Goal: Task Accomplishment & Management: Use online tool/utility

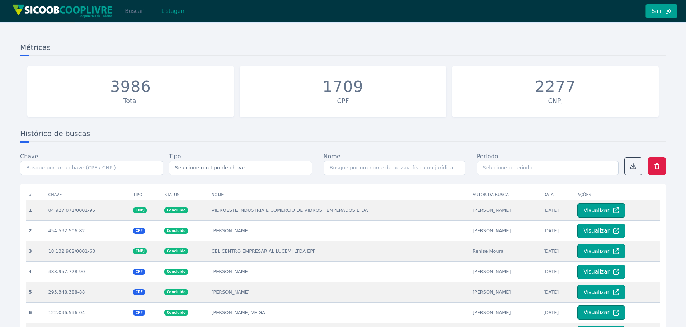
click at [139, 11] on button "Buscar" at bounding box center [134, 11] width 31 height 14
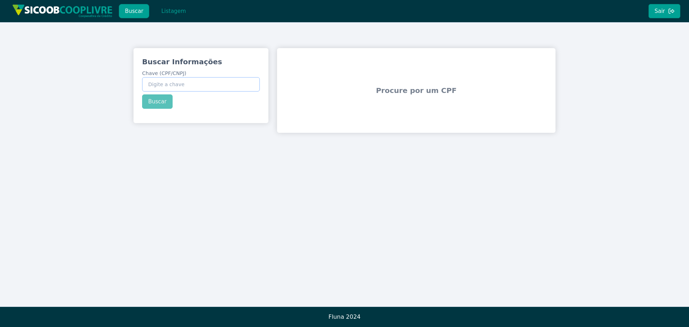
click at [200, 84] on input "Chave (CPF/CNPJ)" at bounding box center [201, 84] width 118 height 14
paste input "024.543.528-00"
type input "024.543.528-00"
click at [162, 101] on button "Buscar" at bounding box center [157, 101] width 31 height 14
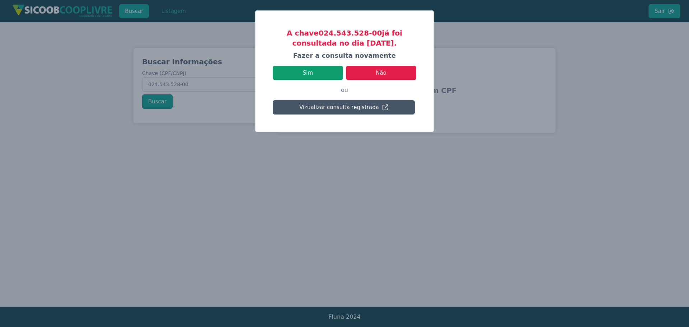
click at [325, 71] on button "Sim" at bounding box center [308, 73] width 70 height 14
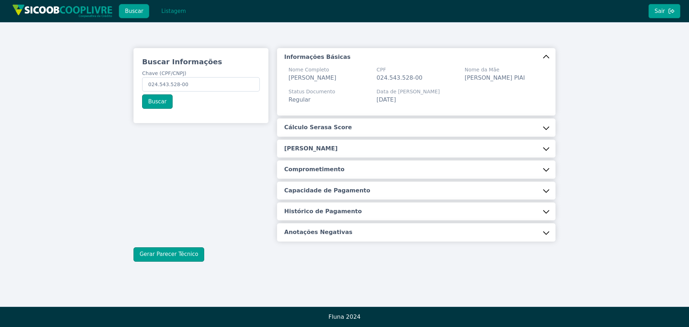
click at [339, 128] on button "Cálculo Serasa Score" at bounding box center [416, 127] width 278 height 18
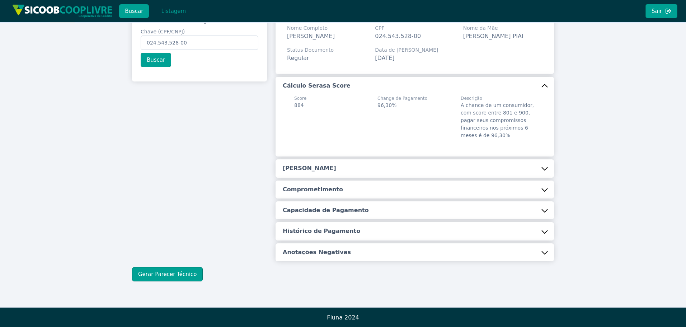
scroll to position [42, 0]
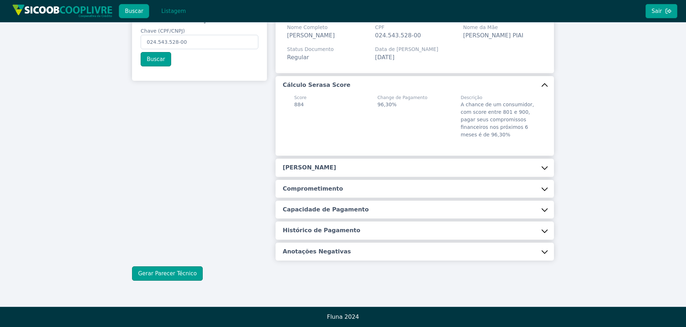
click at [325, 165] on button "[PERSON_NAME]" at bounding box center [415, 168] width 278 height 18
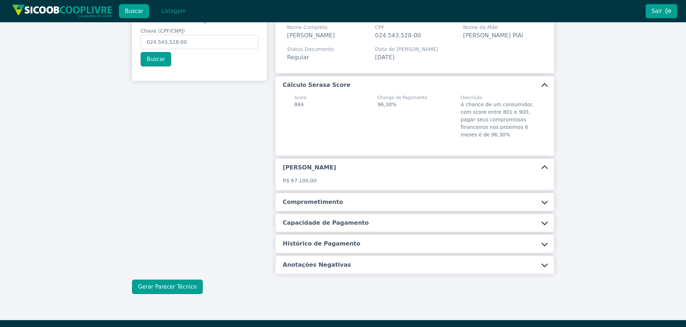
click at [337, 211] on button "Comprometimento" at bounding box center [415, 202] width 278 height 18
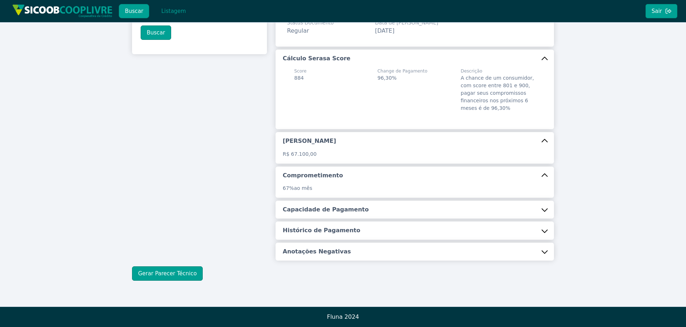
click at [307, 212] on h5 "Capacidade de Pagamento" at bounding box center [326, 210] width 86 height 8
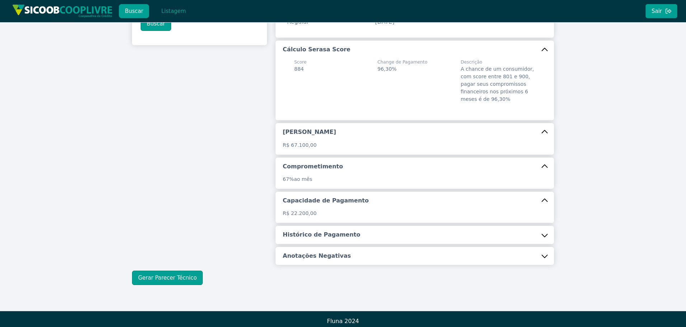
scroll to position [82, 0]
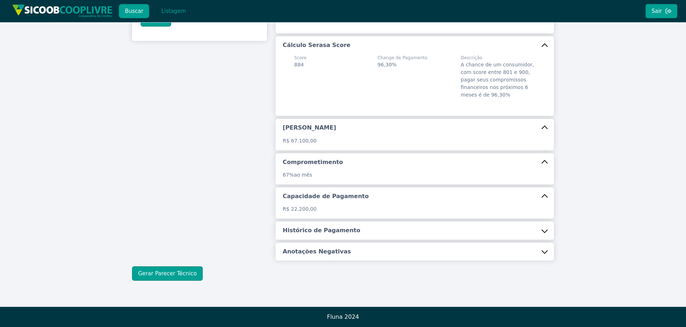
click at [306, 229] on h5 "Histórico de Pagamento" at bounding box center [322, 230] width 78 height 8
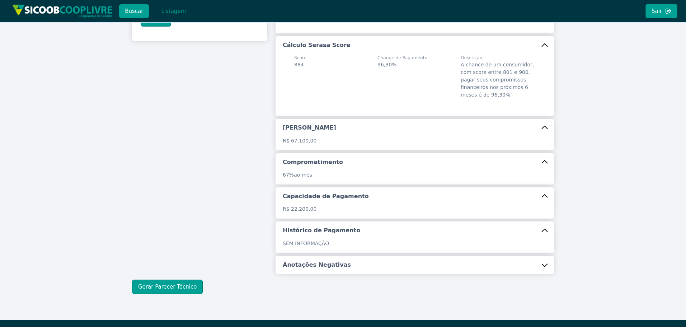
click at [321, 262] on h5 "Anotações Negativas" at bounding box center [317, 265] width 68 height 8
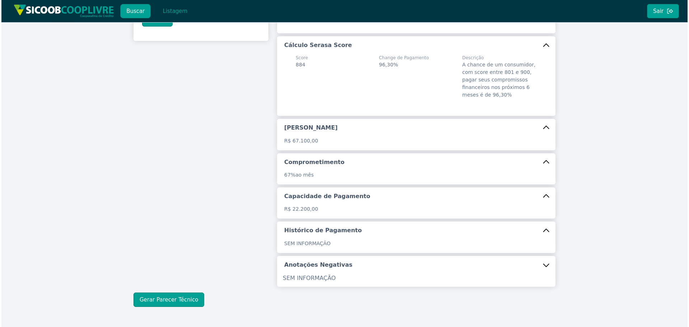
scroll to position [108, 0]
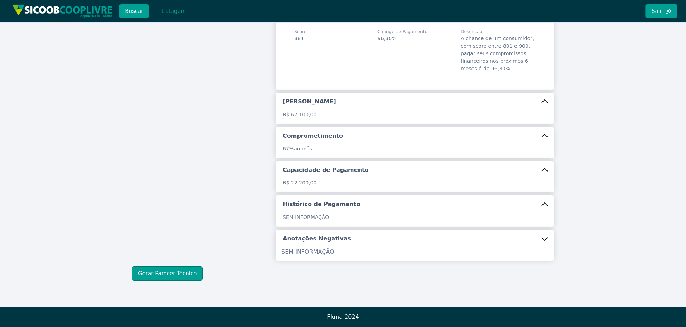
click at [182, 266] on div "Buscar Informações Chave (CPF/CNPJ) 024.543.528-00 Buscar Informações Básicas N…" at bounding box center [343, 110] width 422 height 341
click at [183, 271] on button "Gerar Parecer Técnico" at bounding box center [167, 273] width 71 height 14
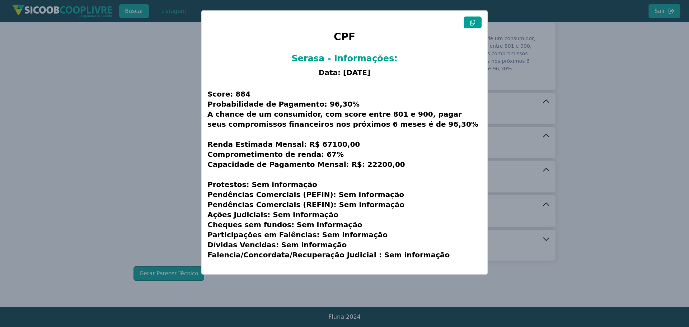
click at [471, 22] on icon at bounding box center [473, 23] width 6 height 6
click at [138, 127] on modal-container "CPF Serasa - Informações: Data: [DATE] Score: 884 Probabilidade de Pagamento: 9…" at bounding box center [344, 163] width 689 height 327
